Goal: Task Accomplishment & Management: Manage account settings

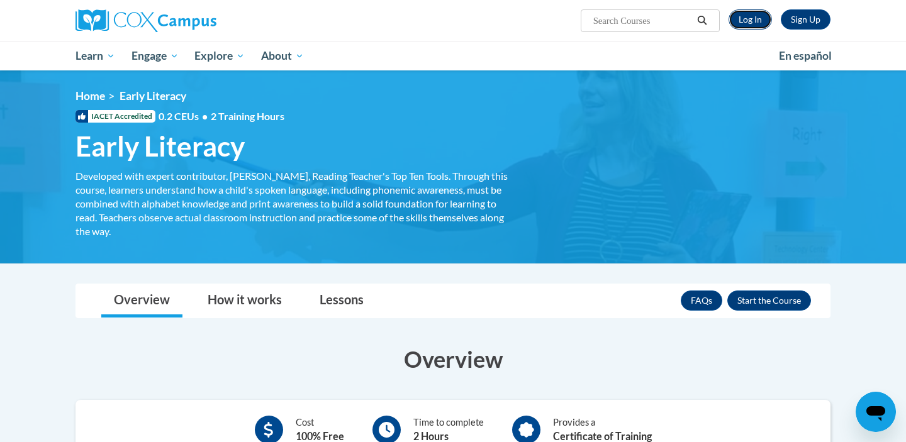
click at [751, 22] on link "Log In" at bounding box center [749, 19] width 43 height 20
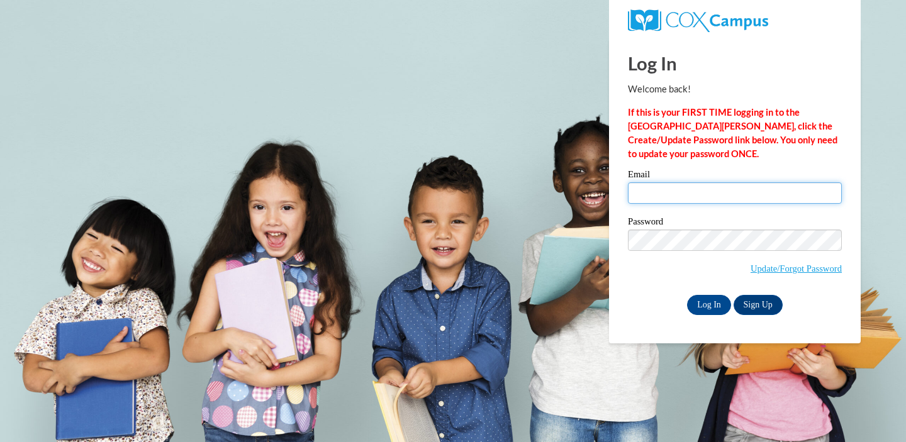
click at [693, 189] on input "Email" at bounding box center [735, 192] width 214 height 21
type input "fisherk@iastate.edu"
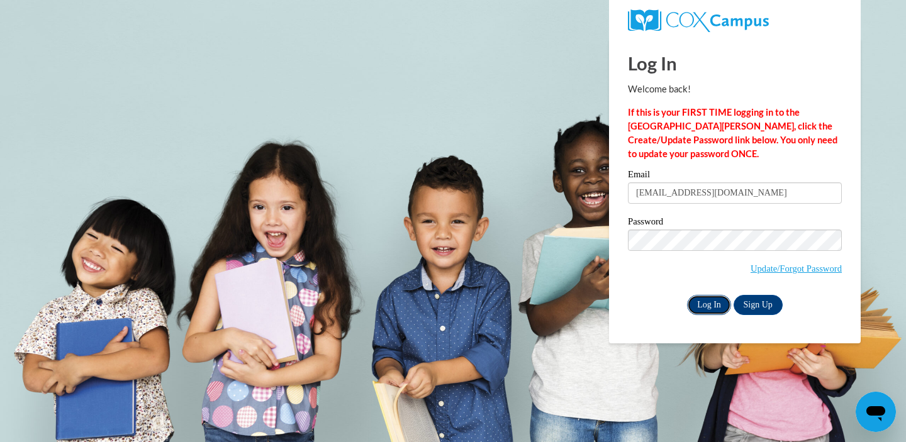
click at [712, 306] on input "Log In" at bounding box center [709, 305] width 44 height 20
